Goal: Information Seeking & Learning: Learn about a topic

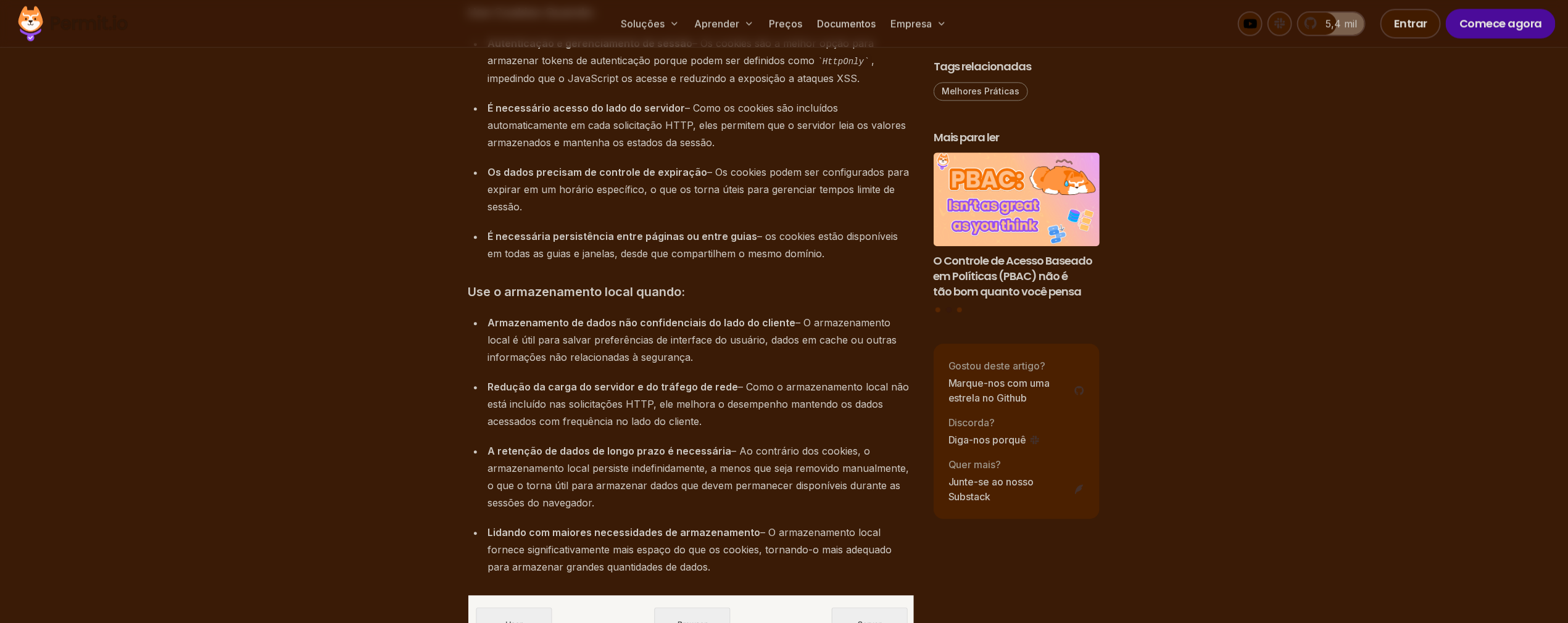
scroll to position [5428, 0]
